Goal: Information Seeking & Learning: Learn about a topic

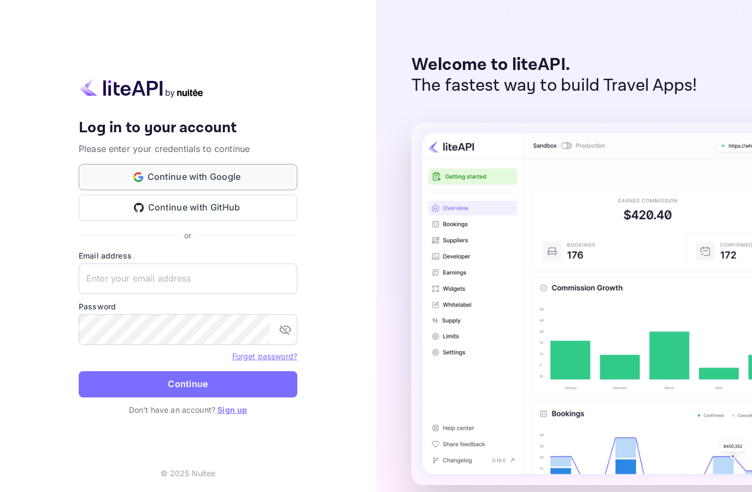
click at [172, 190] on button "Continue with Google" at bounding box center [188, 177] width 219 height 26
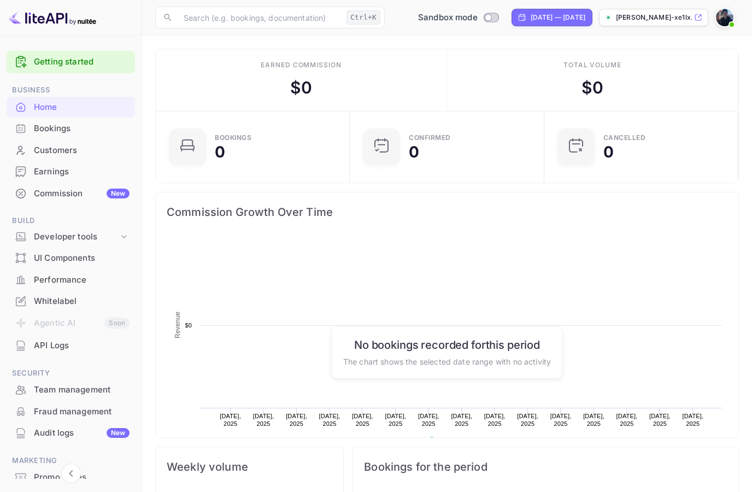
scroll to position [1, 1]
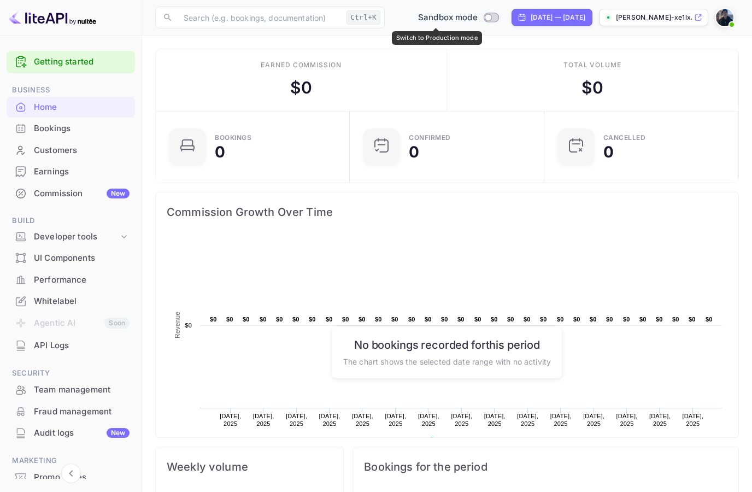
click at [477, 19] on input "Switch to Production mode" at bounding box center [488, 17] width 22 height 7
checkbox input "false"
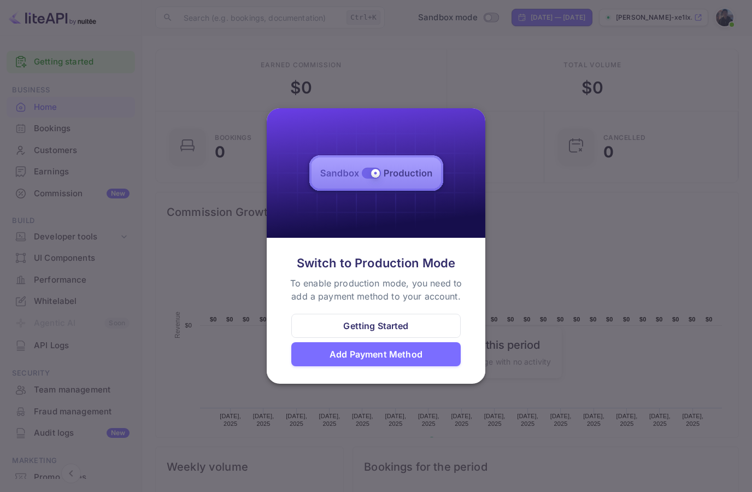
click at [416, 324] on div "Getting Started" at bounding box center [376, 326] width 170 height 24
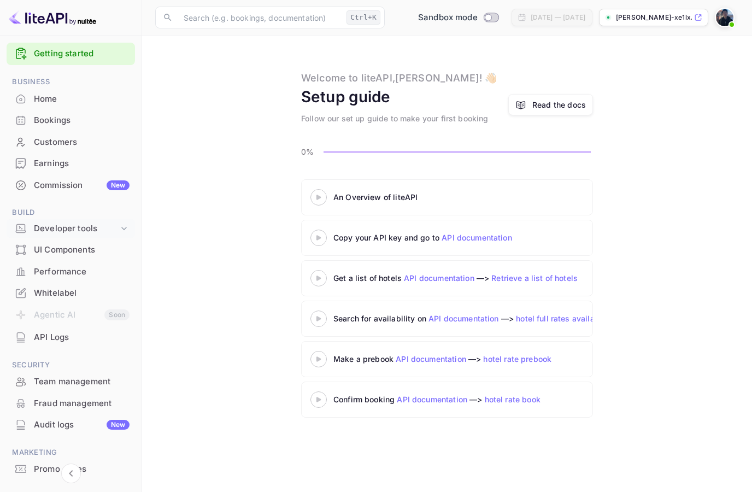
scroll to position [8, 0]
click at [84, 230] on div "Developer tools" at bounding box center [76, 229] width 85 height 13
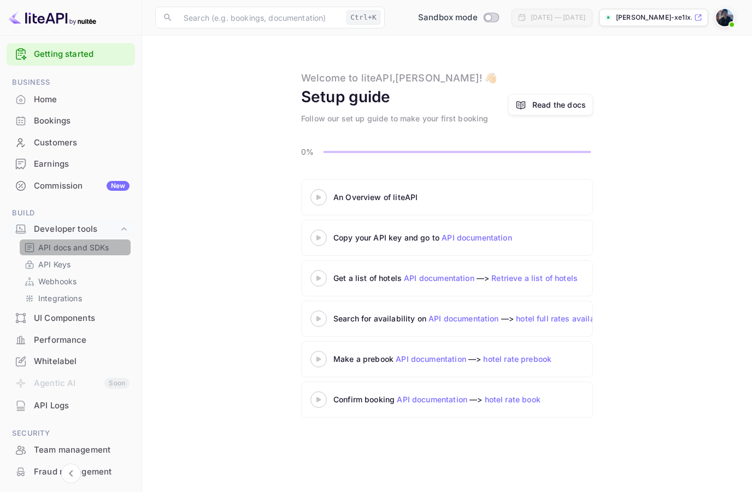
click at [94, 250] on p "API docs and SDKs" at bounding box center [73, 247] width 71 height 11
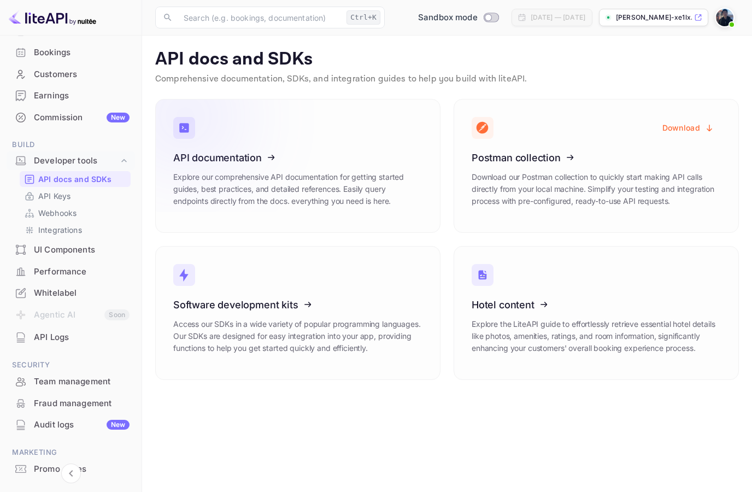
scroll to position [75, 0]
click at [273, 193] on icon at bounding box center [241, 156] width 170 height 113
